Goal: Communication & Community: Participate in discussion

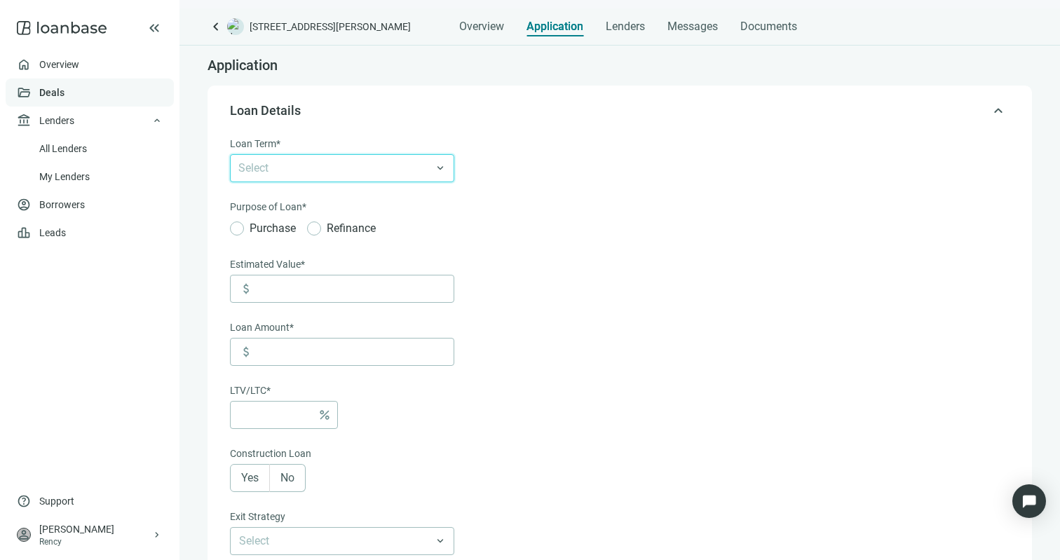
click at [65, 87] on link "Deals" at bounding box center [51, 92] width 25 height 11
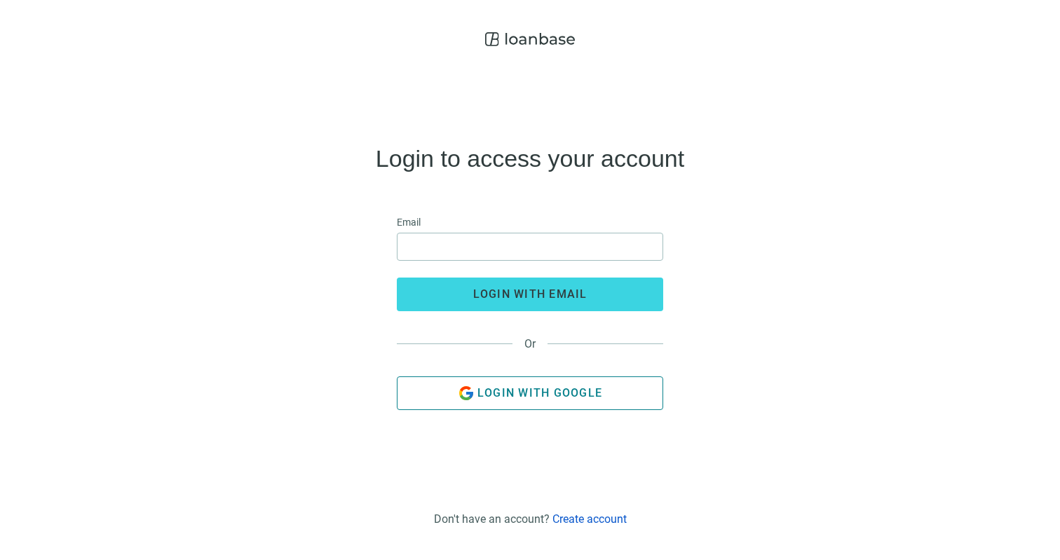
click at [454, 390] on button "Login with Google" at bounding box center [530, 394] width 266 height 34
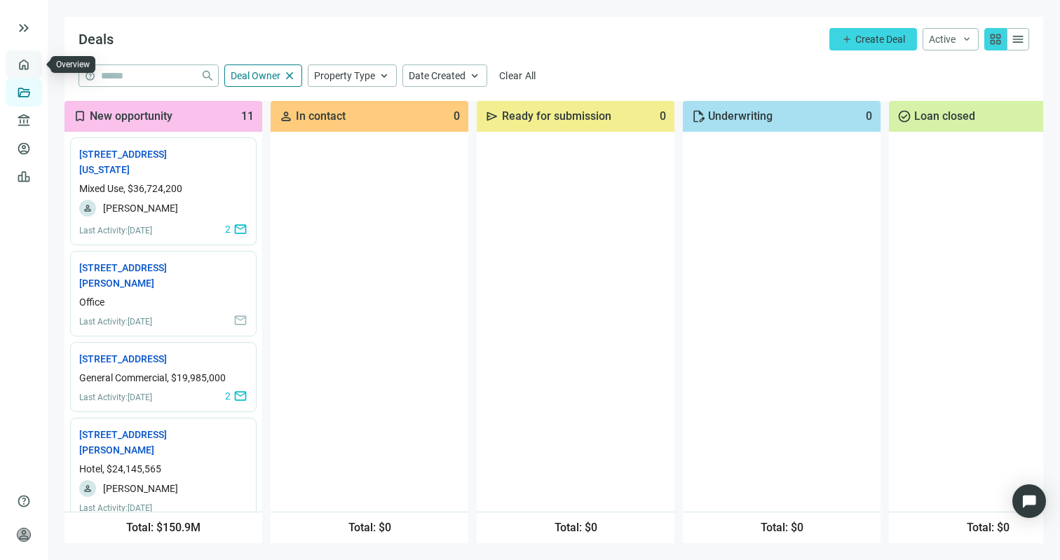
click at [35, 60] on link "Overview" at bounding box center [55, 64] width 41 height 11
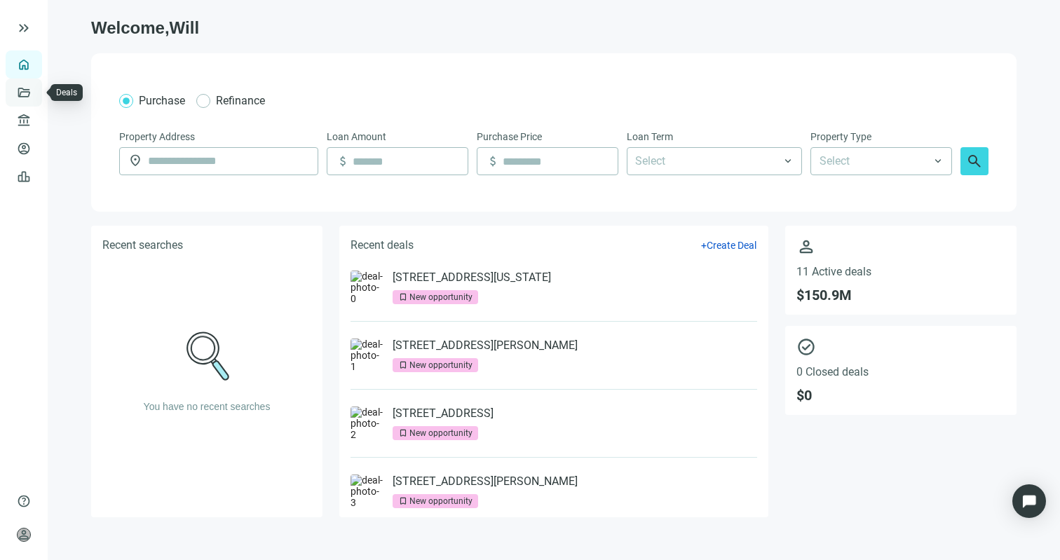
click at [35, 90] on link "Deals" at bounding box center [47, 92] width 25 height 11
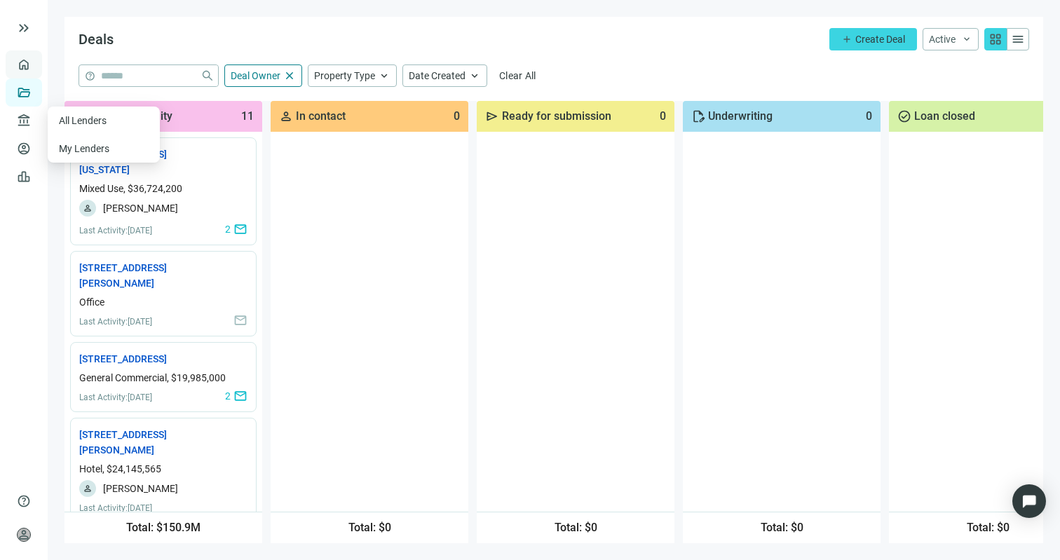
click at [35, 62] on link "Overview" at bounding box center [55, 64] width 41 height 11
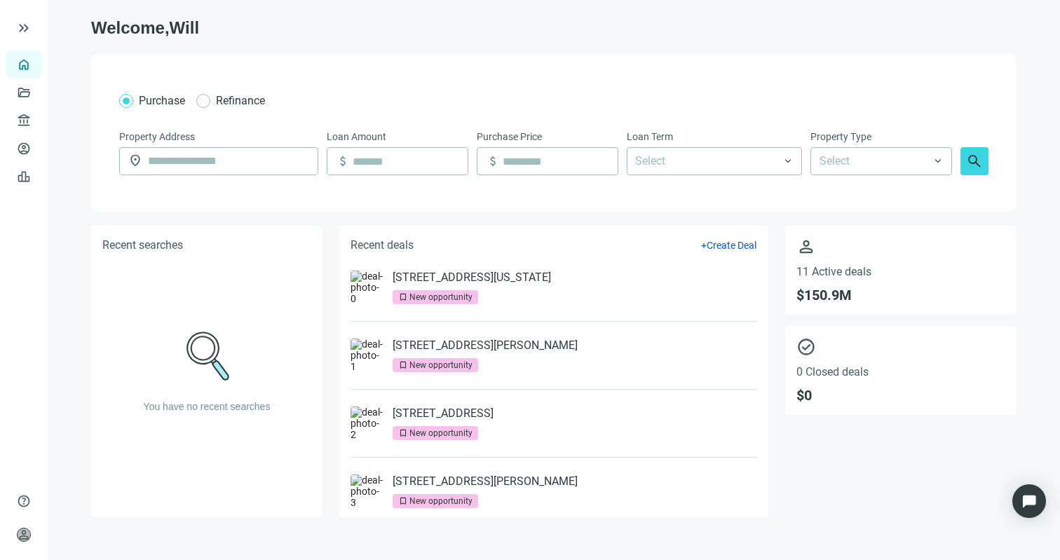
scroll to position [377, 0]
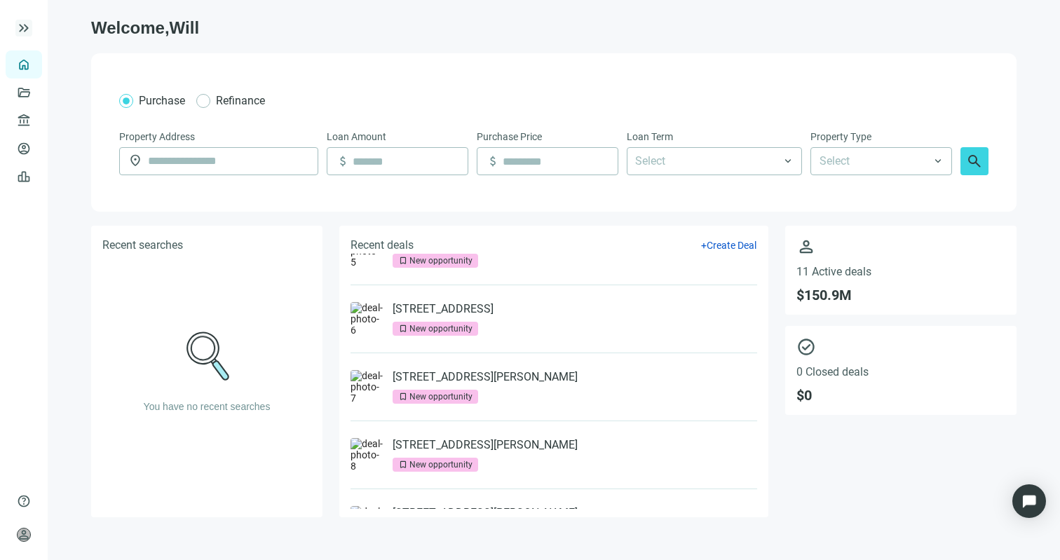
click at [26, 25] on span "keyboard_double_arrow_right" at bounding box center [23, 28] width 17 height 17
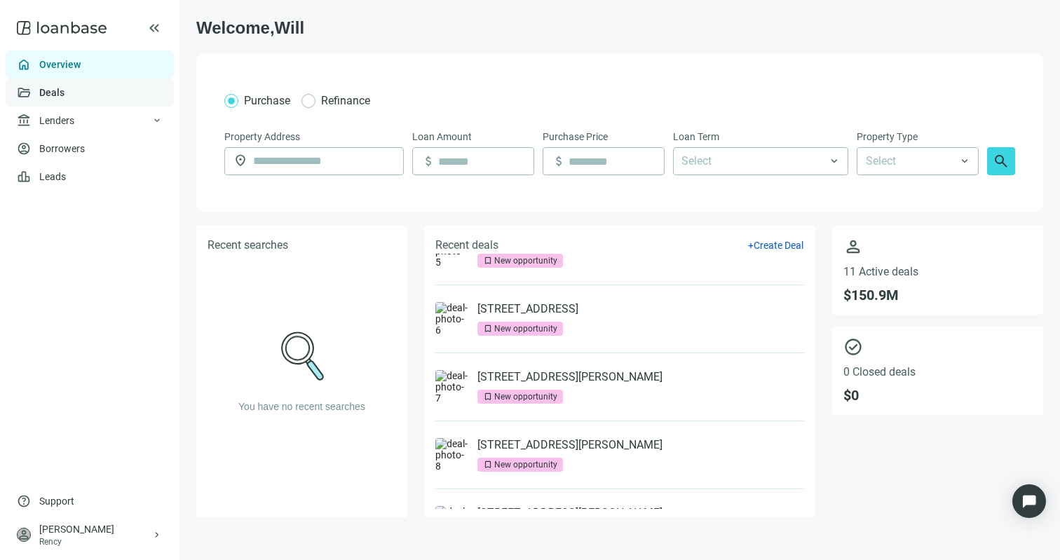
click at [65, 95] on link "Deals" at bounding box center [51, 92] width 25 height 11
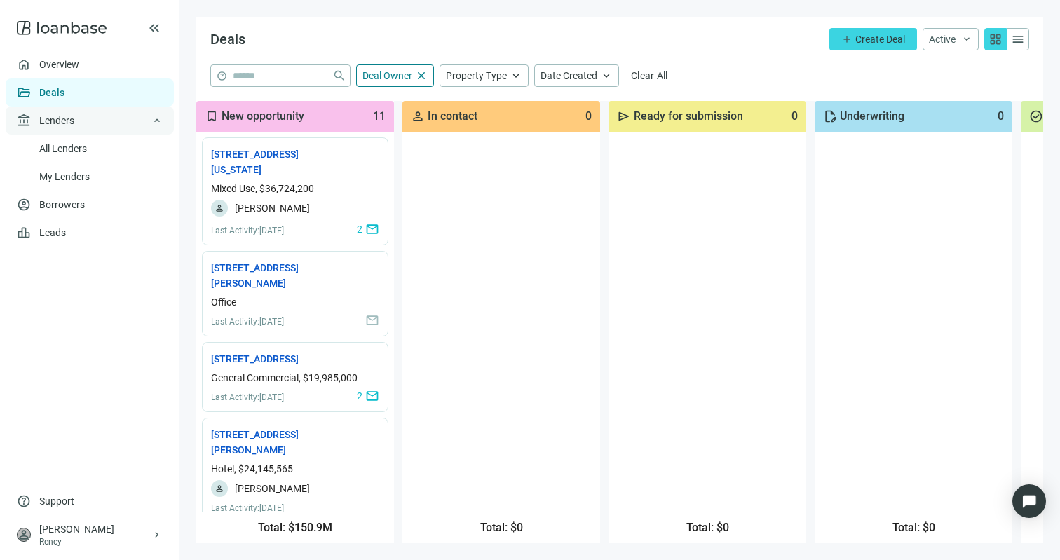
click at [118, 116] on div "account_balance Lenders keyboard_arrow_up" at bounding box center [90, 121] width 168 height 28
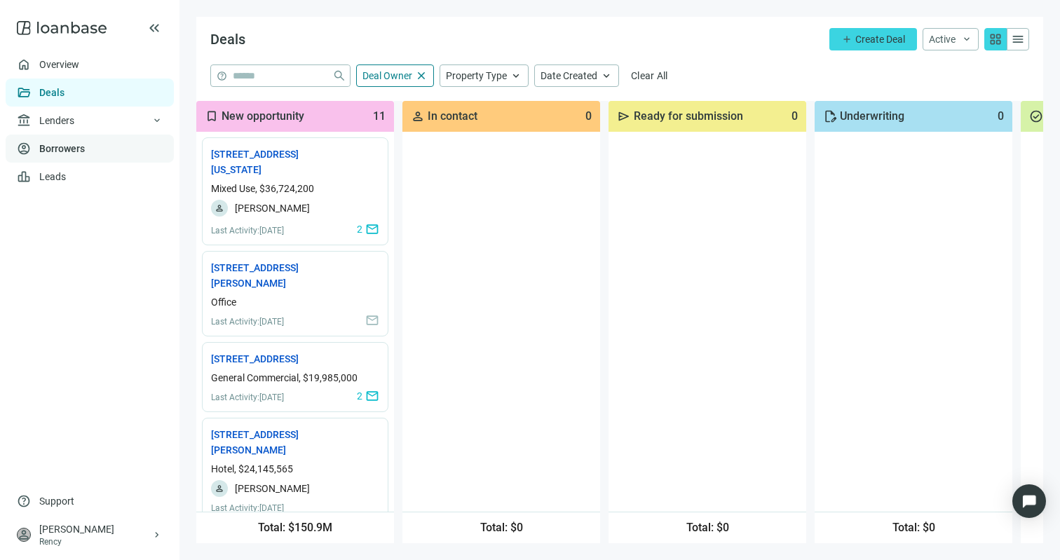
click at [85, 143] on link "Borrowers" at bounding box center [62, 148] width 46 height 11
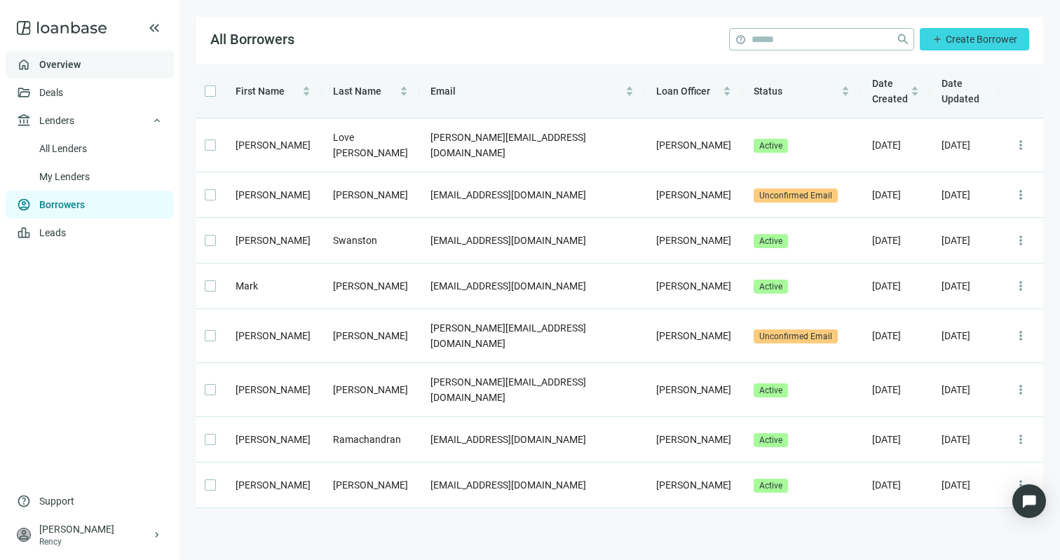
click at [81, 61] on link "Overview" at bounding box center [59, 64] width 41 height 11
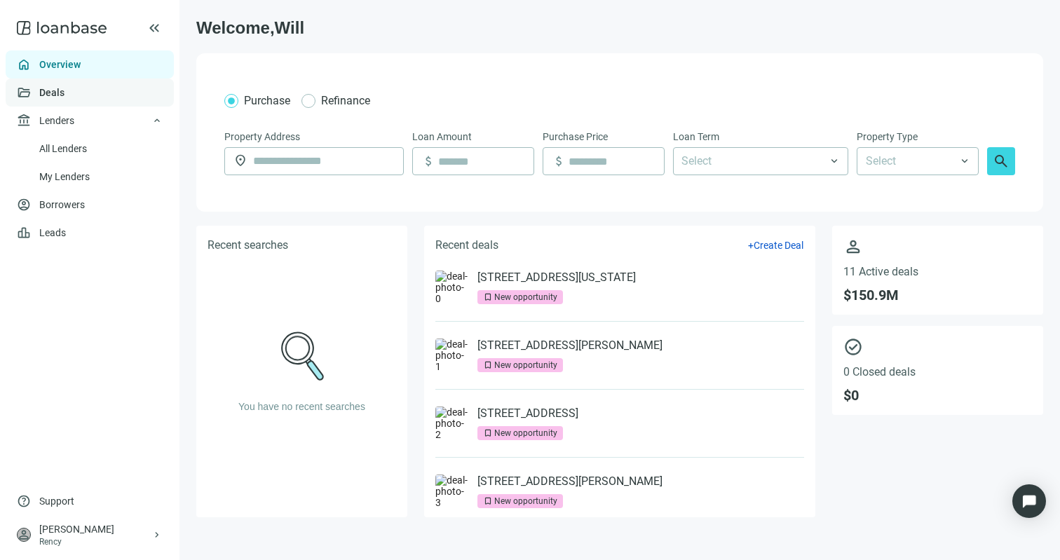
click at [65, 93] on link "Deals" at bounding box center [51, 92] width 25 height 11
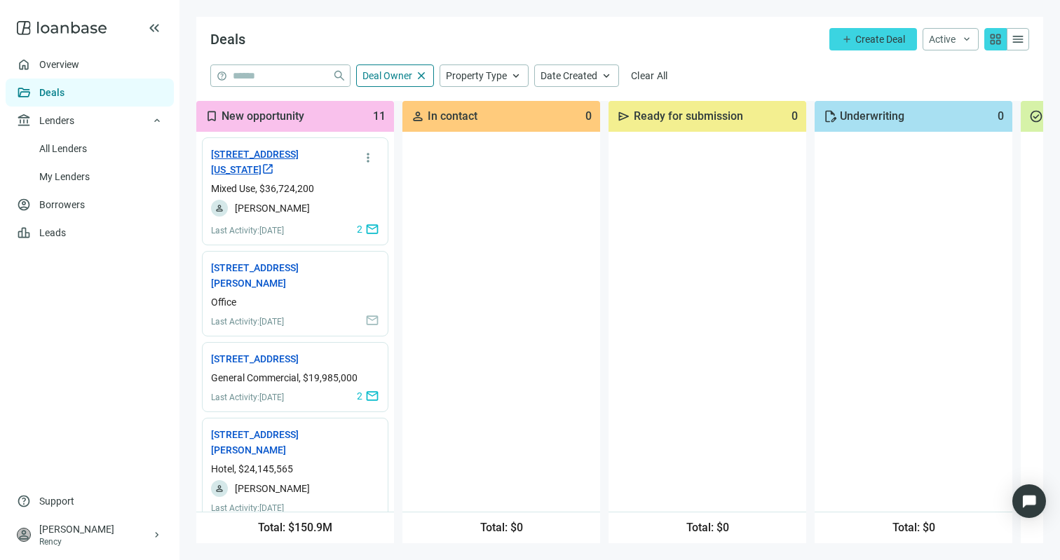
click at [278, 156] on link "155 W Michigan Ave, Kalamazoo, MI 49007 open_in_new" at bounding box center [274, 162] width 126 height 31
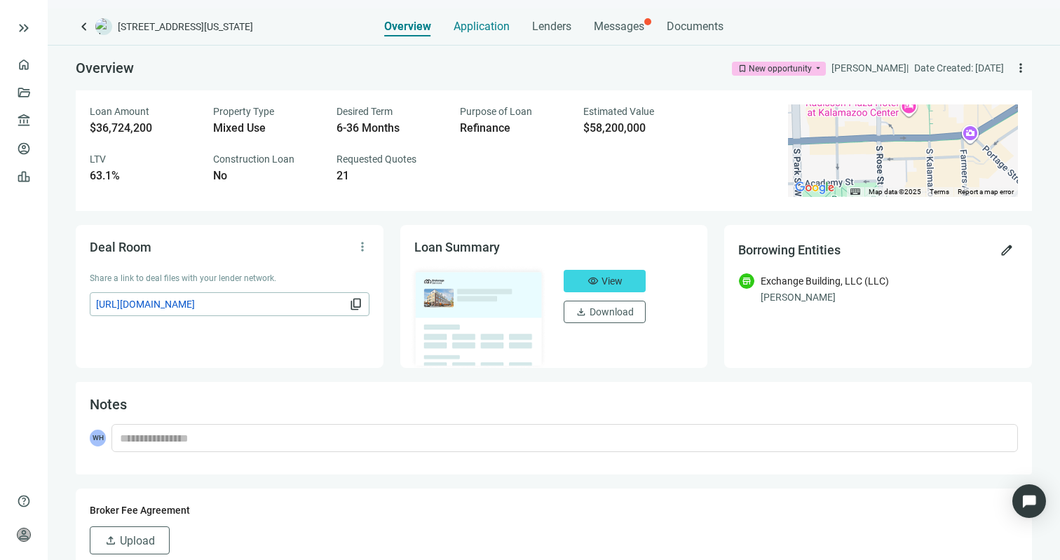
click at [476, 23] on span "Application" at bounding box center [482, 27] width 56 height 14
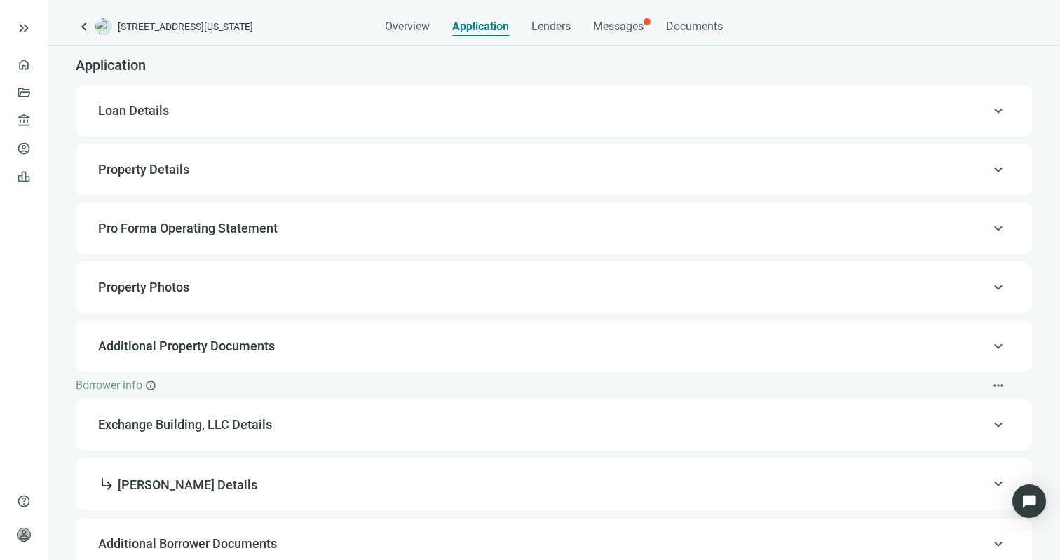
click at [431, 29] on div "Overview Application Lenders Messages Documents" at bounding box center [554, 22] width 338 height 28
click at [572, 27] on div "Overview Application Lenders Messages Documents" at bounding box center [554, 22] width 338 height 28
click at [612, 27] on span "Messages" at bounding box center [618, 26] width 50 height 13
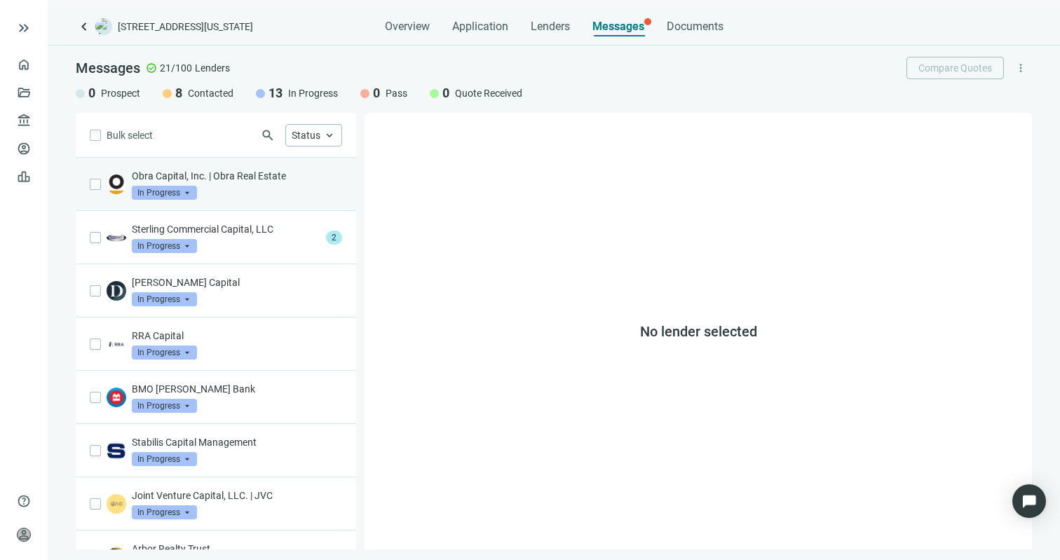
click at [251, 191] on div "Obra Capital, Inc. | Obra Real Estate In Progress arrow_drop_down" at bounding box center [237, 184] width 210 height 31
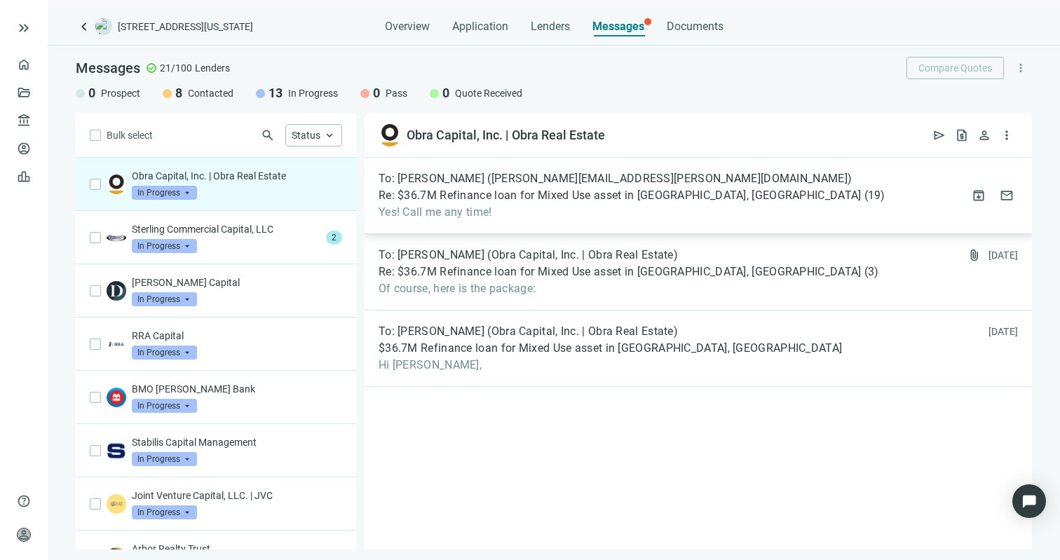
click at [501, 198] on span "Re: $36.7M Refinance loan for Mixed Use asset in Kalamazoo, MI" at bounding box center [620, 196] width 483 height 14
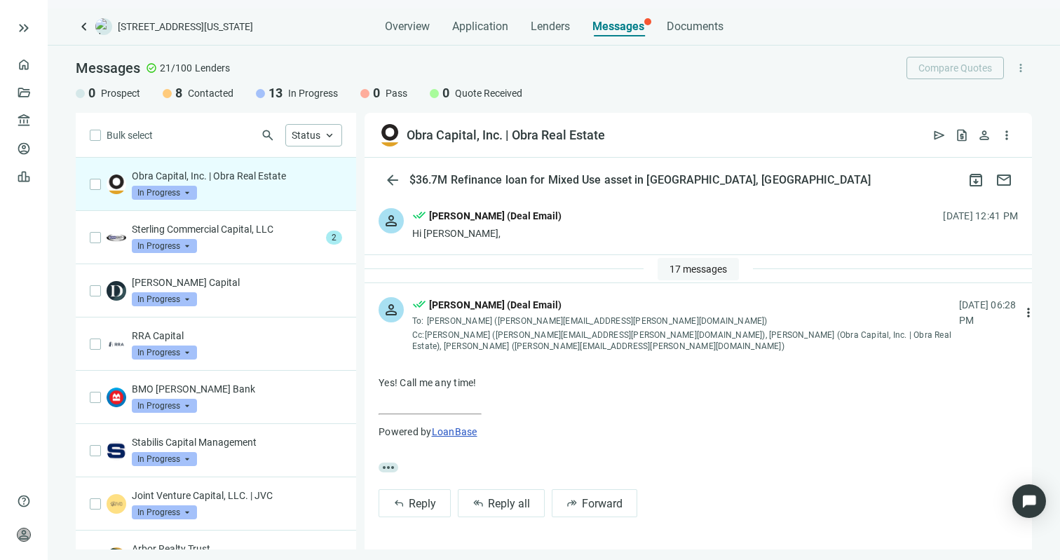
click at [693, 273] on span "17 messages" at bounding box center [698, 269] width 57 height 11
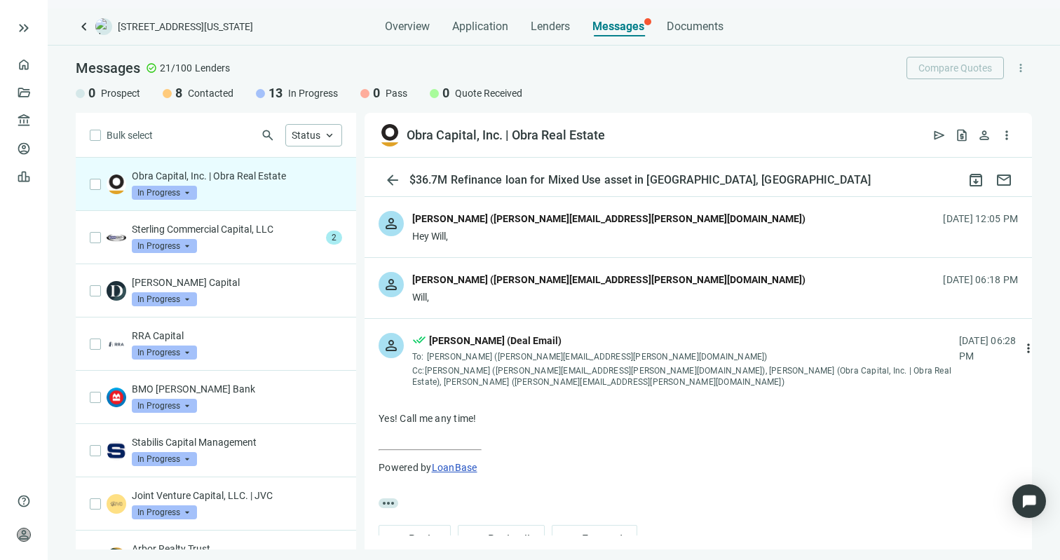
scroll to position [927, 0]
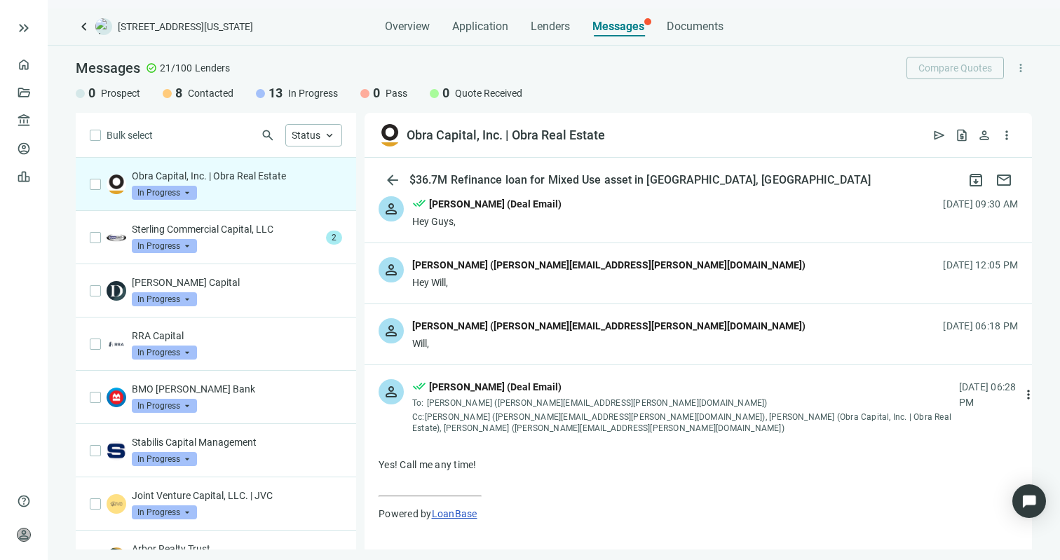
click at [496, 269] on div "Jack Laughlin (jack.laughlin@obra.com)" at bounding box center [608, 264] width 393 height 15
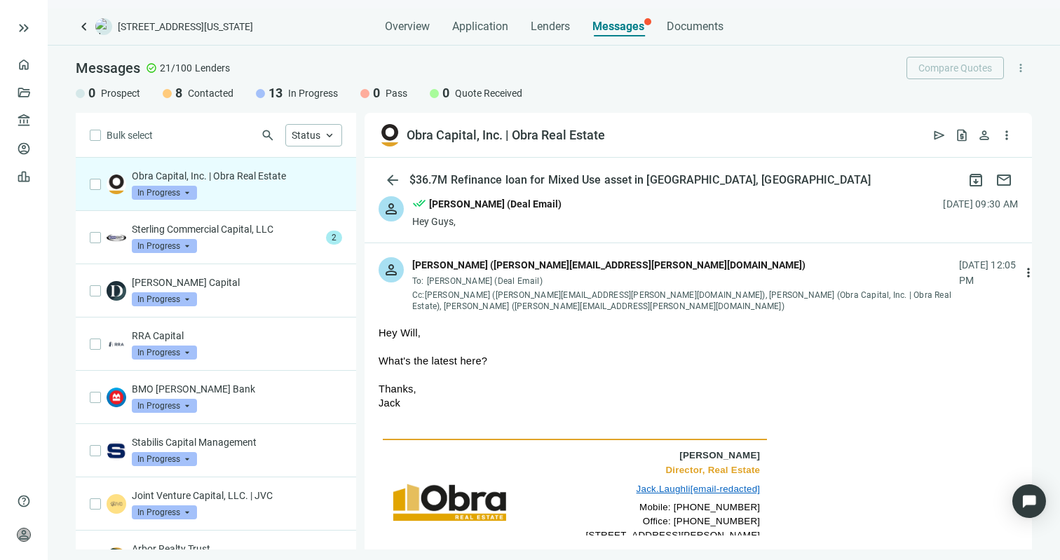
scroll to position [857, 0]
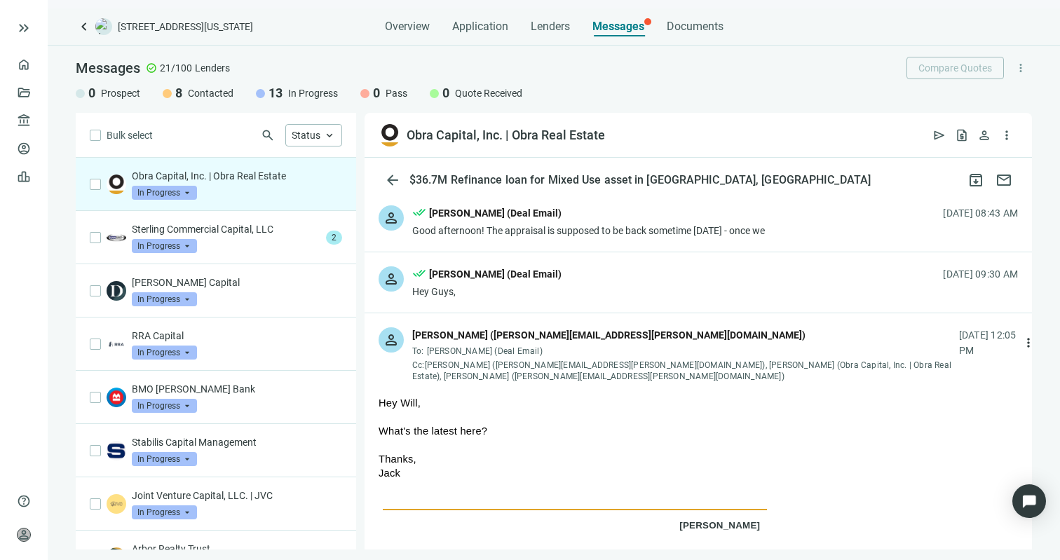
click at [496, 269] on div "Will Halcomb (Deal Email)" at bounding box center [495, 273] width 133 height 15
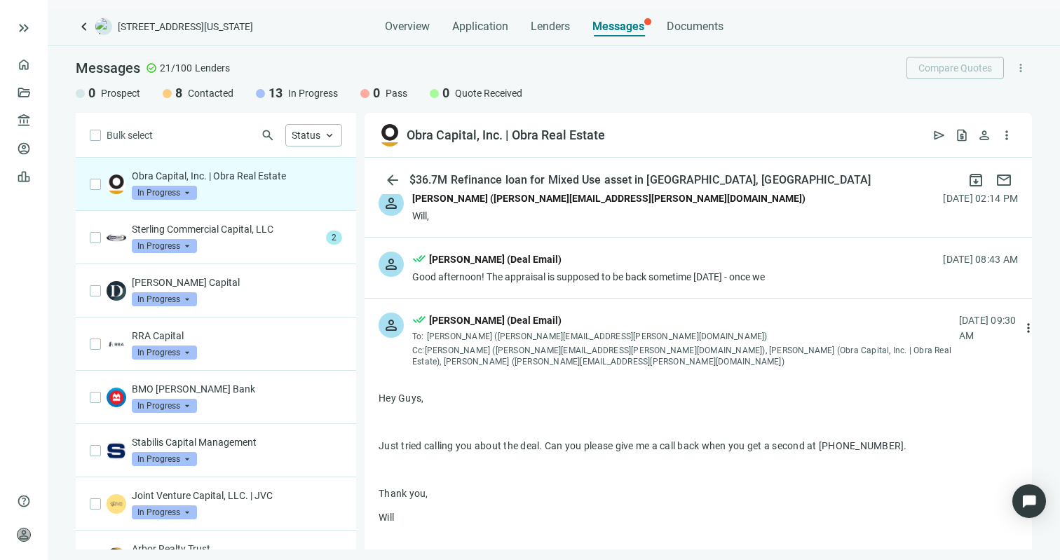
scroll to position [810, 0]
click at [496, 269] on div "done_all Will Halcomb (Deal Email)" at bounding box center [588, 261] width 353 height 18
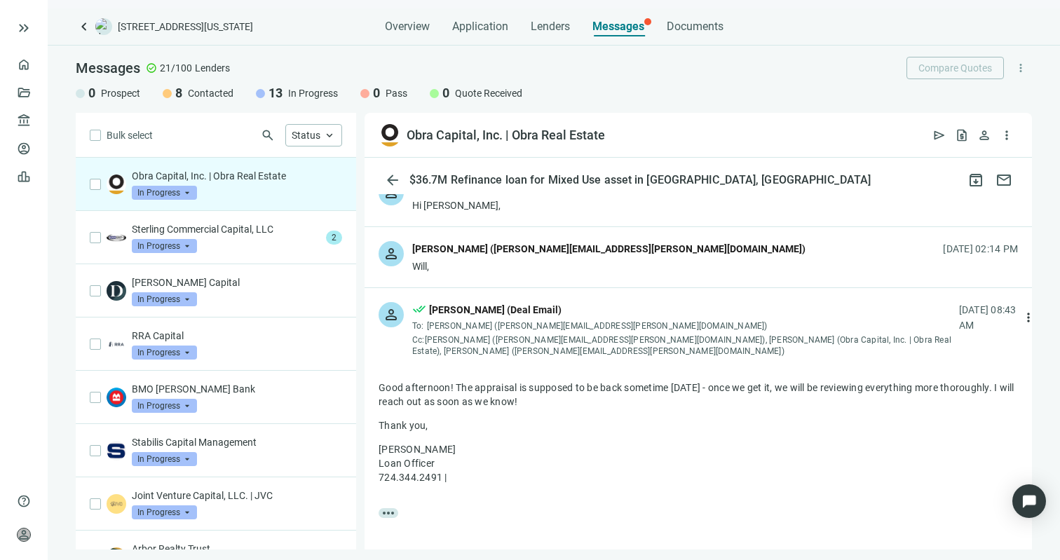
scroll to position [757, 0]
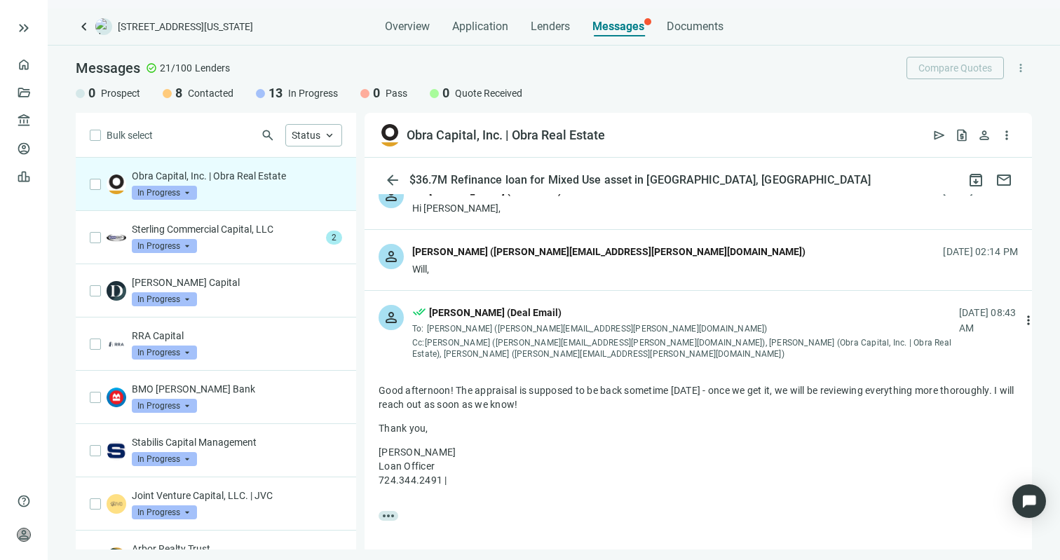
click at [496, 269] on div "Will," at bounding box center [608, 269] width 393 height 14
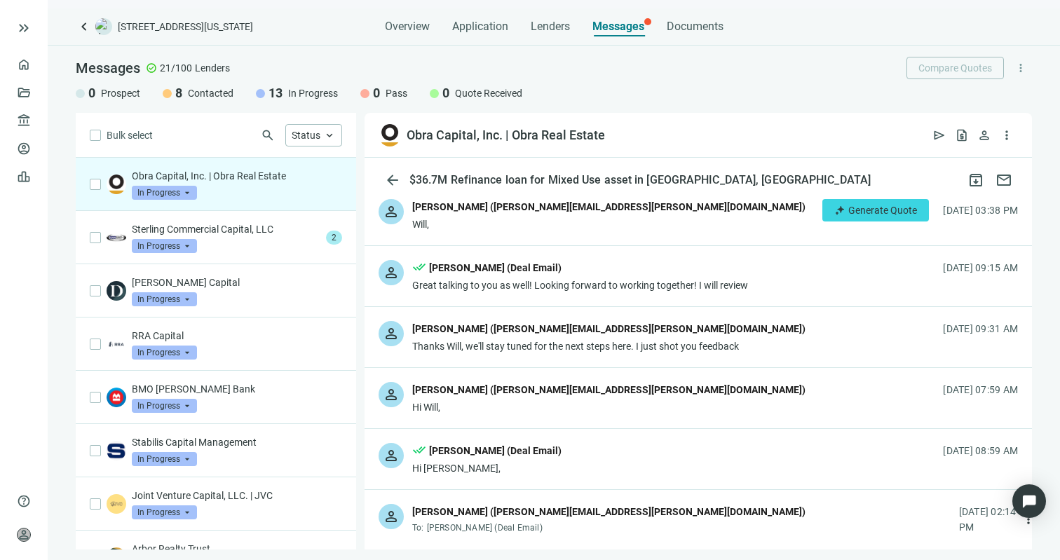
scroll to position [466, 0]
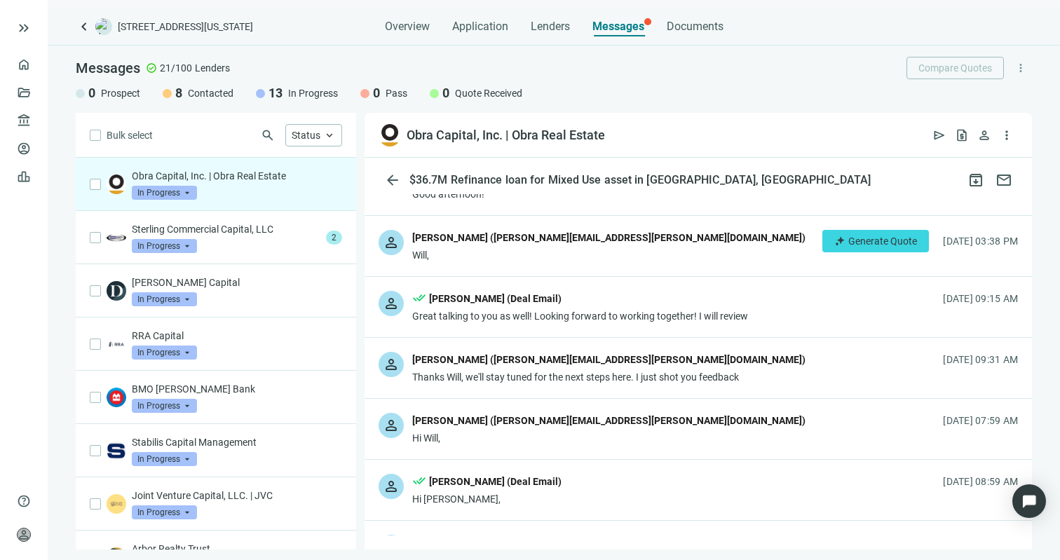
click at [507, 242] on div "Jack Laughlin (jack.laughlin@obra.com)" at bounding box center [608, 237] width 393 height 15
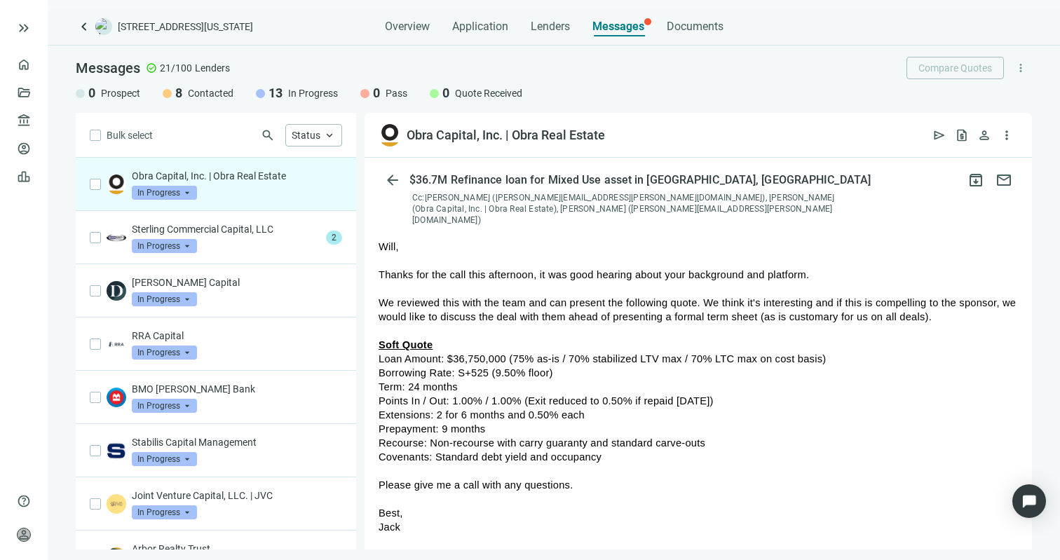
scroll to position [555, 0]
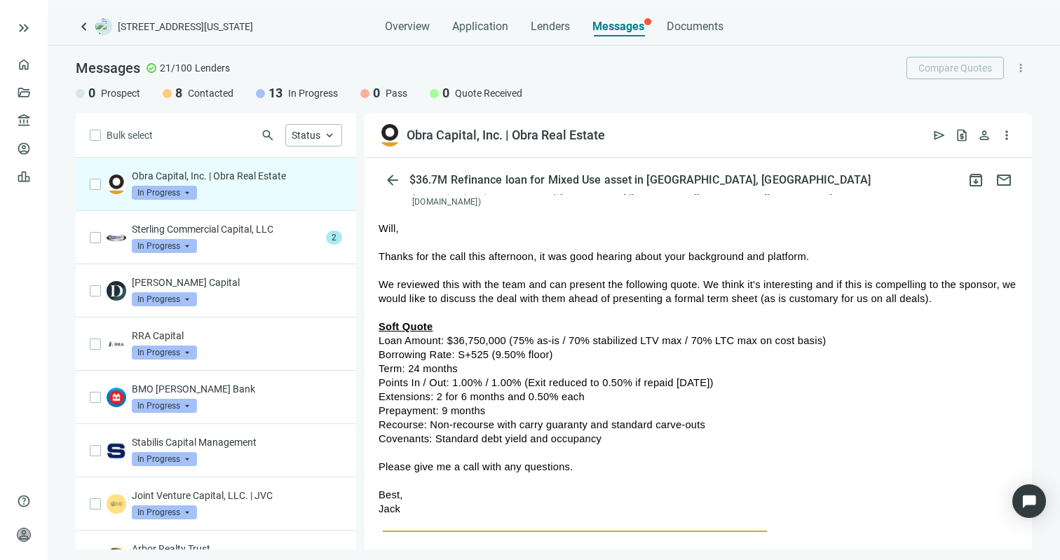
drag, startPoint x: 510, startPoint y: 329, endPoint x: 832, endPoint y: 334, distance: 321.2
click at [832, 334] on div "Loan Amount: $36,750,000 (75% as-is / 70% stabilized LTV max / 70% LTC max on c…" at bounding box center [698, 341] width 639 height 14
drag, startPoint x: 458, startPoint y: 343, endPoint x: 561, endPoint y: 341, distance: 103.1
click at [561, 348] on div "Borrowing Rate: S+525 (9.50% floor)" at bounding box center [698, 355] width 639 height 14
drag, startPoint x: 453, startPoint y: 374, endPoint x: 771, endPoint y: 377, distance: 317.6
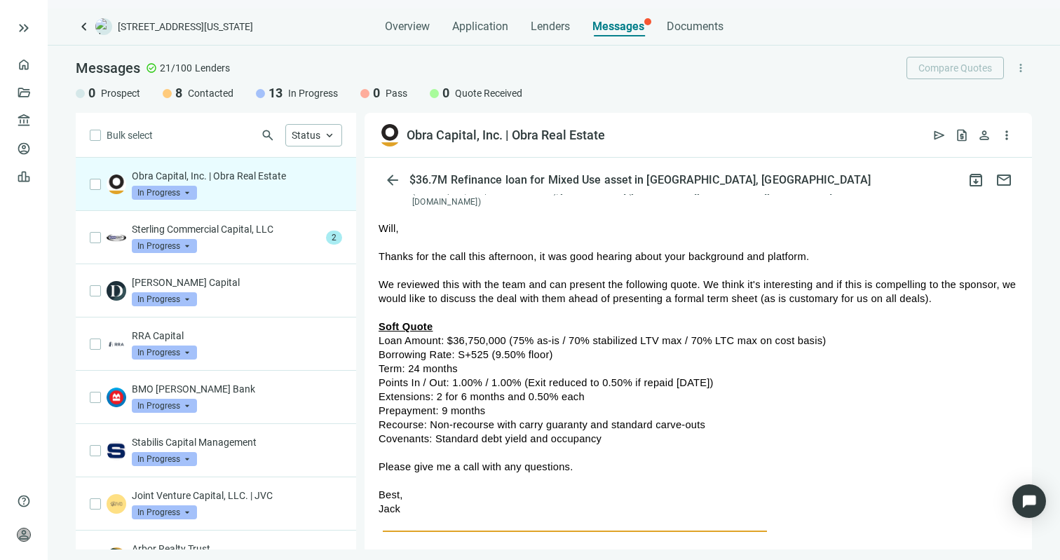
click at [771, 377] on div "Points In / Out: 1.00% / 1.00% (Exit reduced to 0.50% if repaid within 12 month…" at bounding box center [698, 383] width 639 height 14
click at [594, 378] on div "Points In / Out: 1.00% / 1.00% (Exit reduced to 0.50% if repaid within 12 month…" at bounding box center [698, 383] width 639 height 14
drag, startPoint x: 594, startPoint y: 380, endPoint x: 437, endPoint y: 384, distance: 157.1
click at [437, 390] on div "Extensions: 2 for 6 months and 0.50% each" at bounding box center [698, 397] width 639 height 14
drag, startPoint x: 491, startPoint y: 398, endPoint x: 374, endPoint y: 398, distance: 116.4
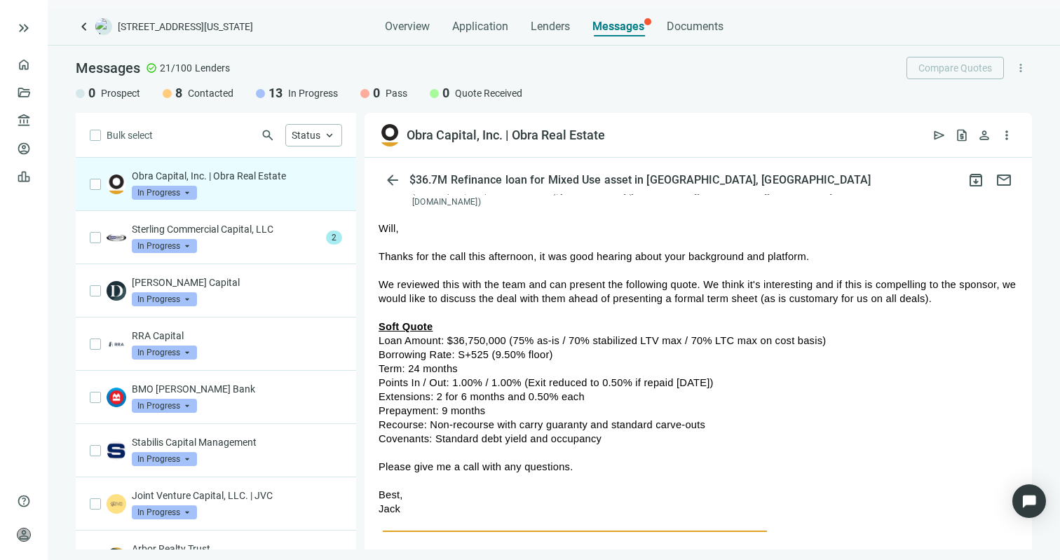
click at [374, 398] on div "more_horiz" at bounding box center [699, 545] width 668 height 670
